Goal: Information Seeking & Learning: Learn about a topic

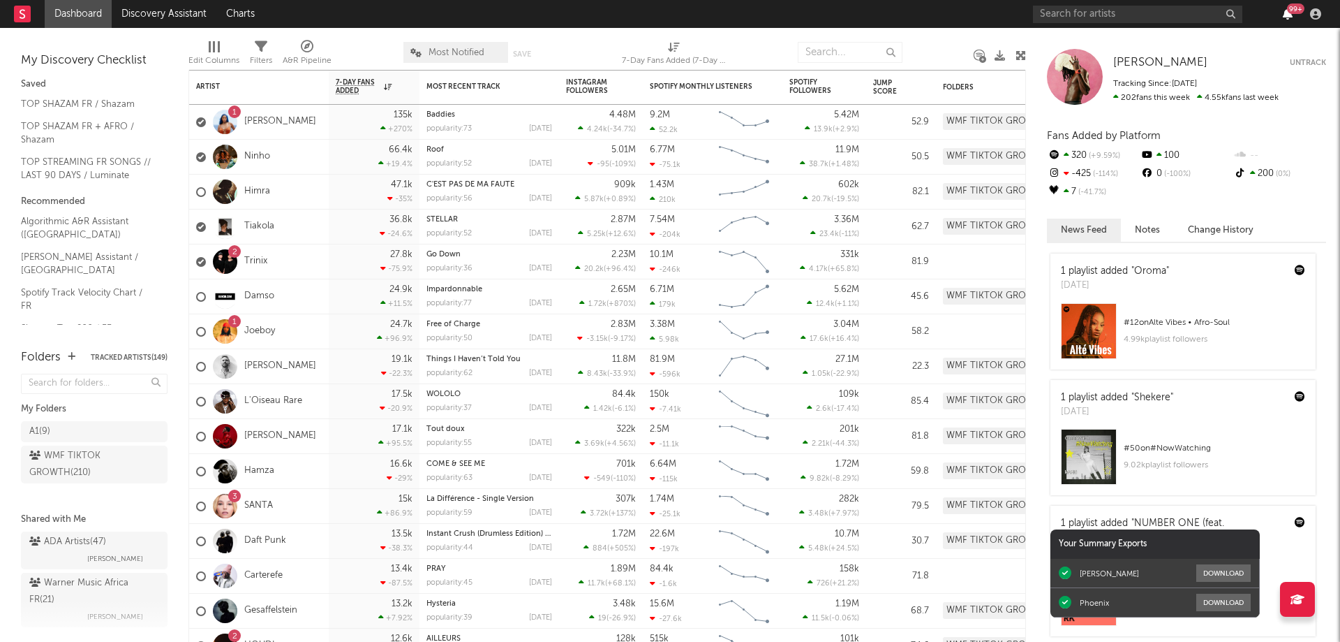
click at [1286, 16] on icon "button" at bounding box center [1288, 13] width 10 height 11
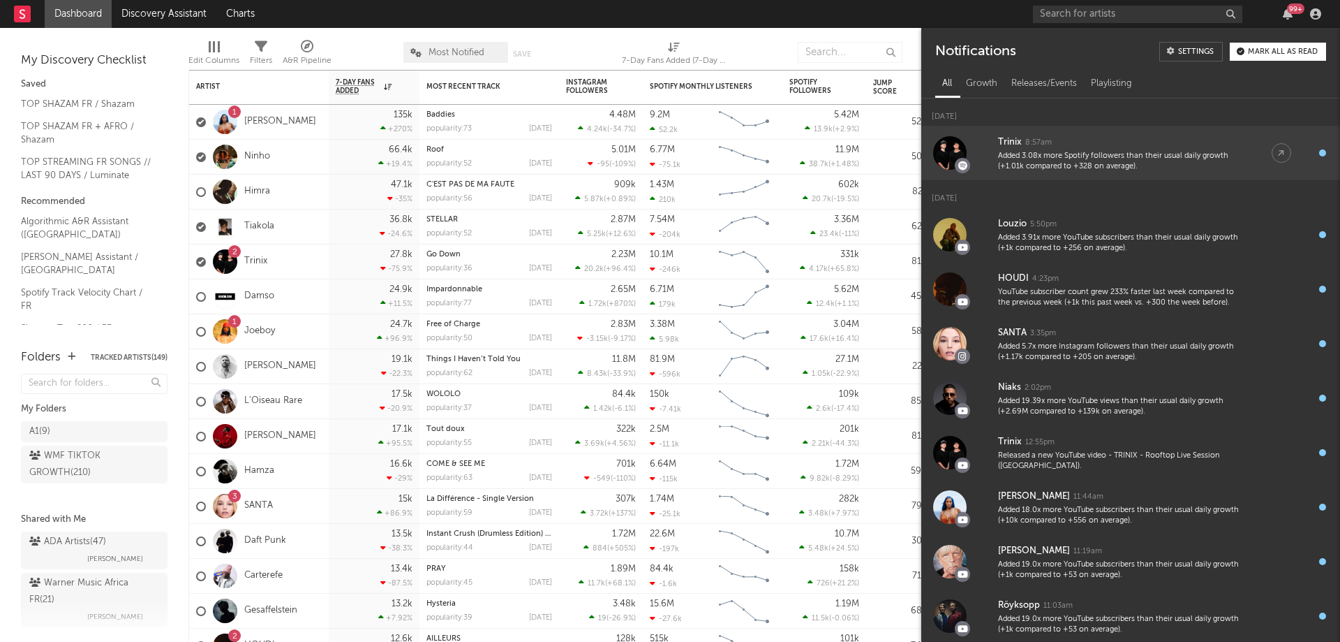
click at [963, 151] on div at bounding box center [950, 153] width 34 height 34
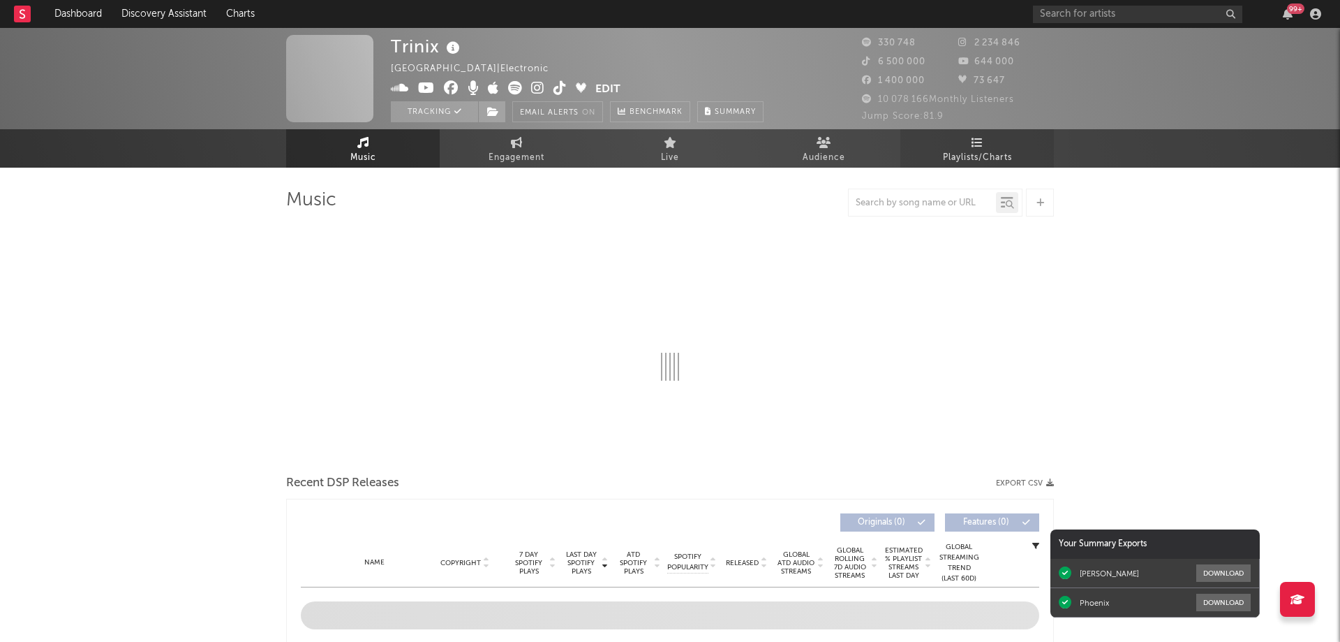
click at [984, 141] on link "Playlists/Charts" at bounding box center [977, 148] width 154 height 38
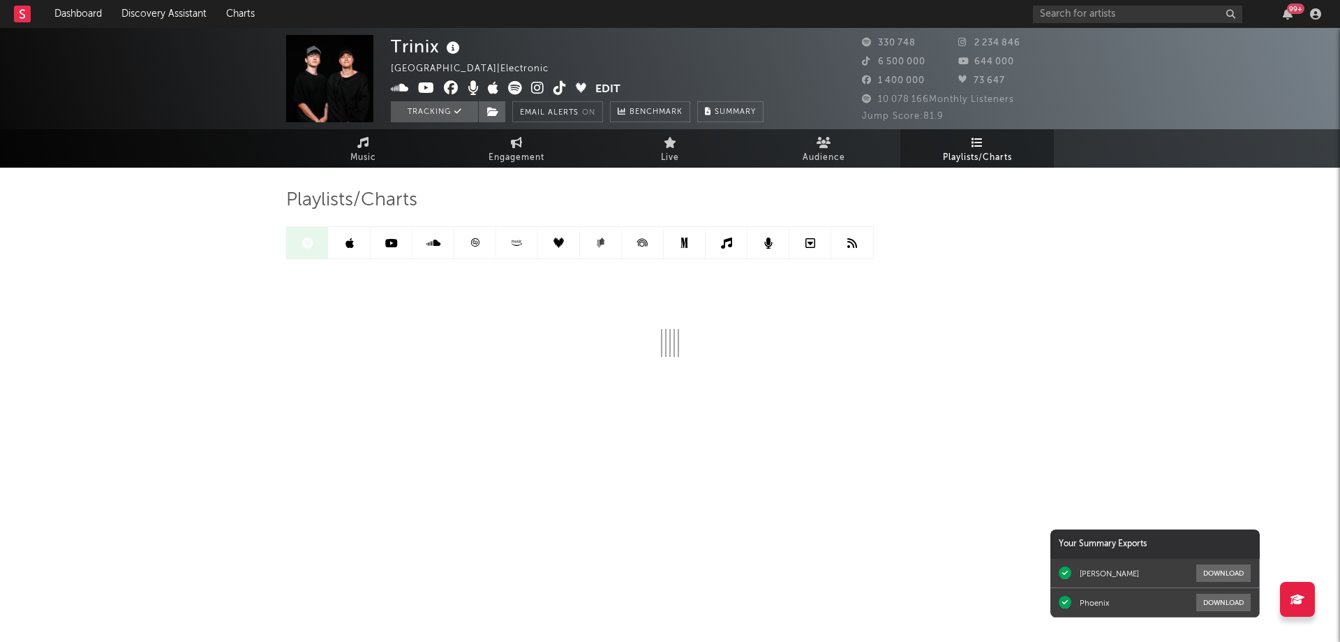
click at [473, 247] on icon at bounding box center [475, 242] width 10 height 10
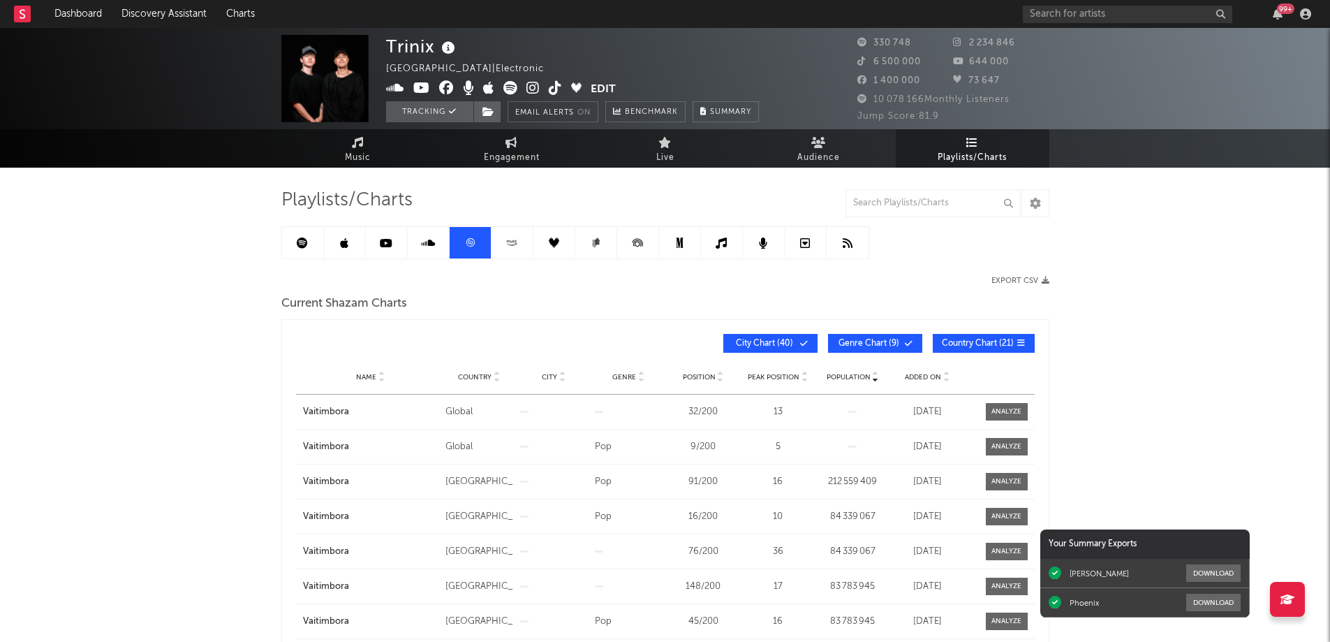
click at [292, 246] on link at bounding box center [303, 242] width 42 height 31
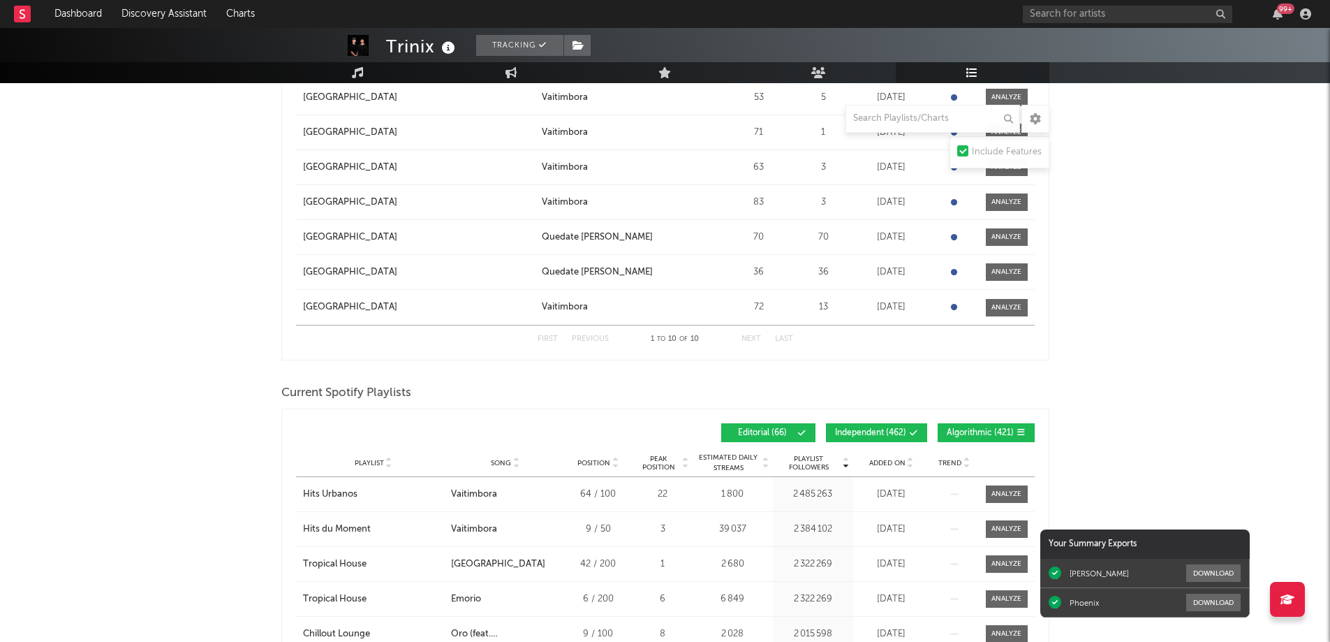
scroll to position [1047, 0]
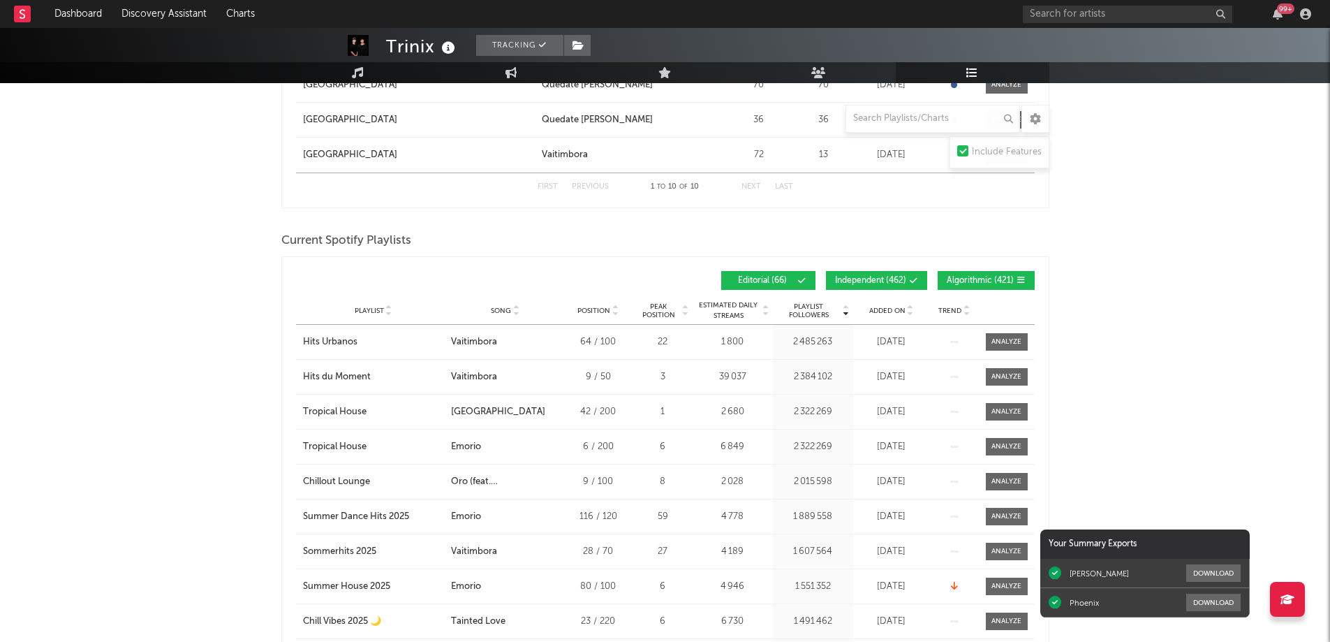
click at [897, 302] on div "Playlist City Song Position Peak Position Estimated Daily Streams Playlist Foll…" at bounding box center [665, 311] width 739 height 28
click at [895, 311] on span "Added On" at bounding box center [887, 310] width 36 height 8
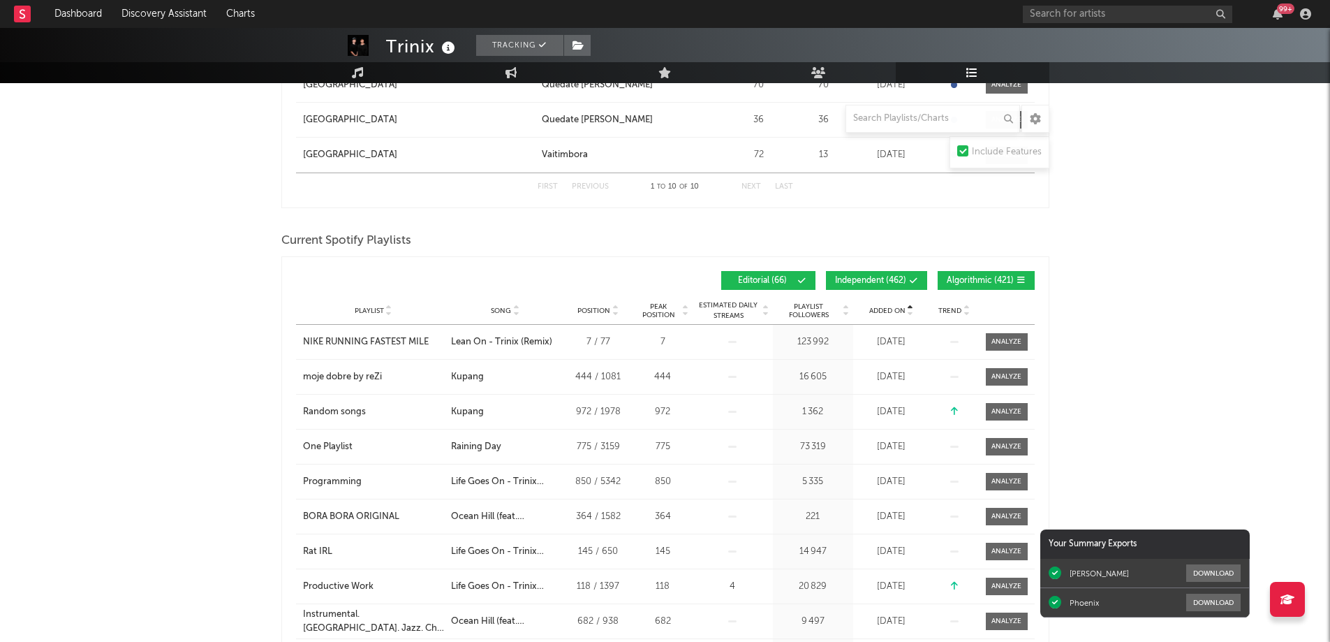
click at [895, 311] on span "Added On" at bounding box center [887, 310] width 36 height 8
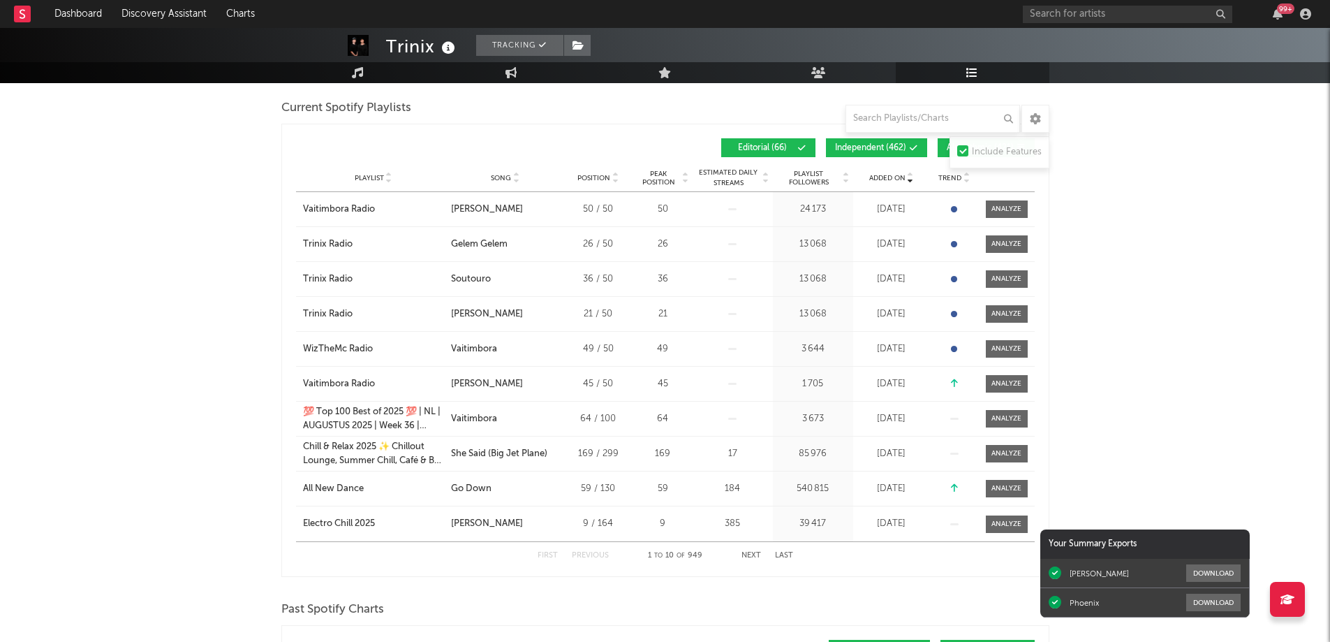
scroll to position [1187, 0]
